Goal: Use online tool/utility: Utilize a website feature to perform a specific function

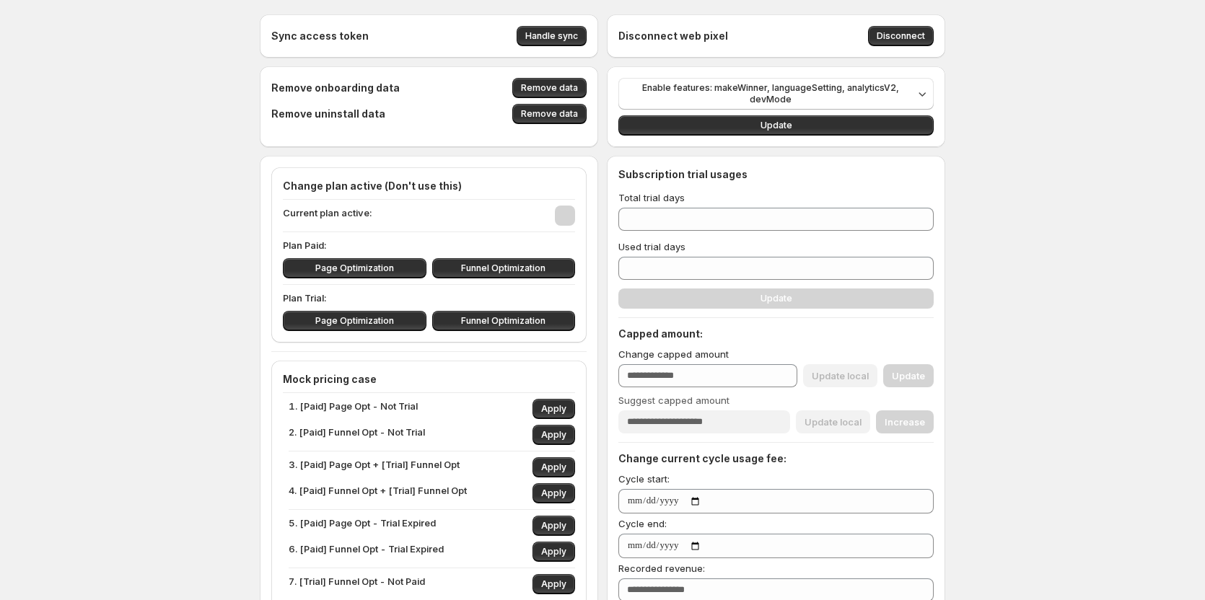
type input "****"
type input "***"
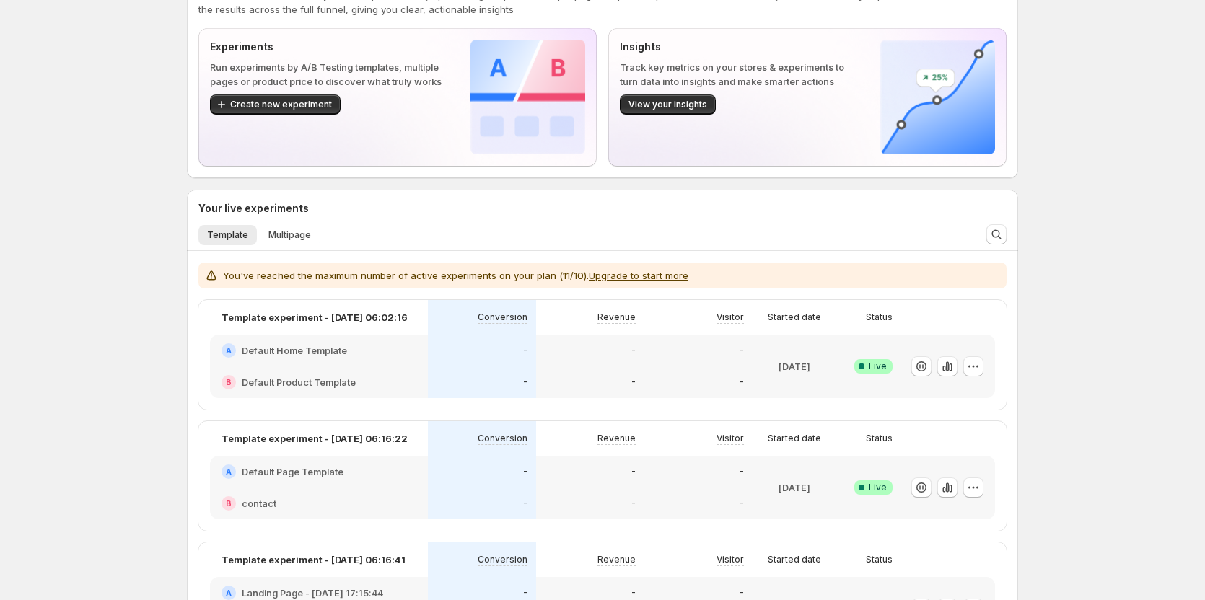
scroll to position [72, 0]
